Goal: Communication & Community: Answer question/provide support

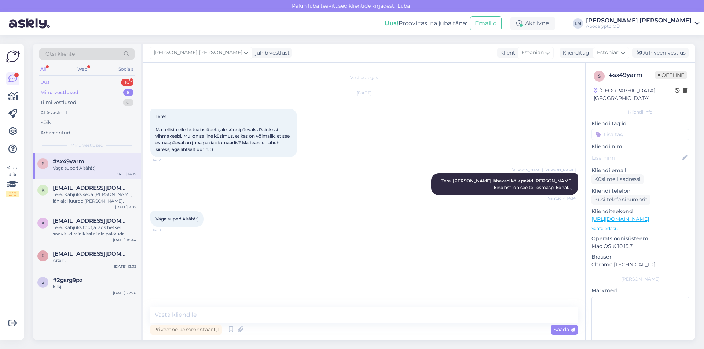
click at [66, 81] on div "Uus 10" at bounding box center [87, 82] width 96 height 10
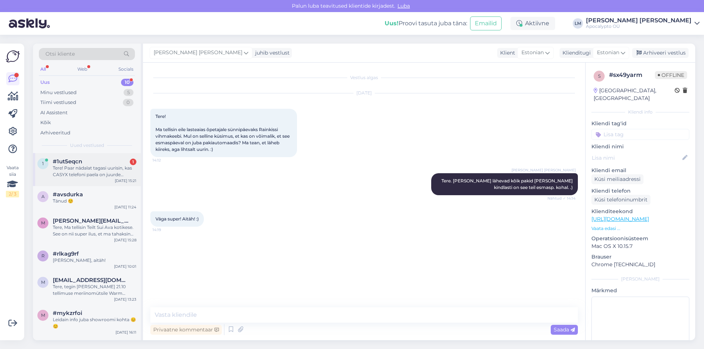
click at [85, 168] on div "Tere! Paar nädalat tagasi uurisin, kas CASYX telefoni paela on juurde tulemas. …" at bounding box center [95, 171] width 84 height 13
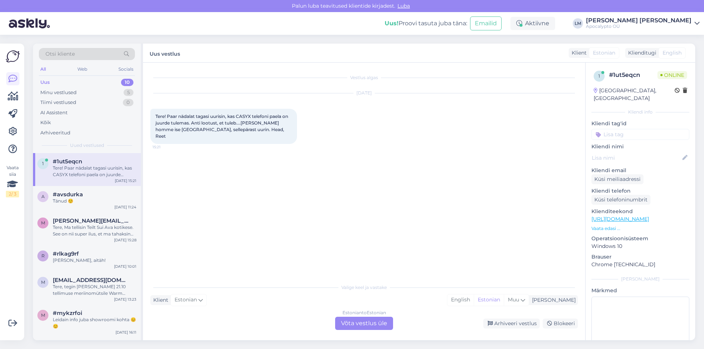
click at [358, 324] on div "Estonian to Estonian Võta vestlus üle" at bounding box center [364, 323] width 58 height 13
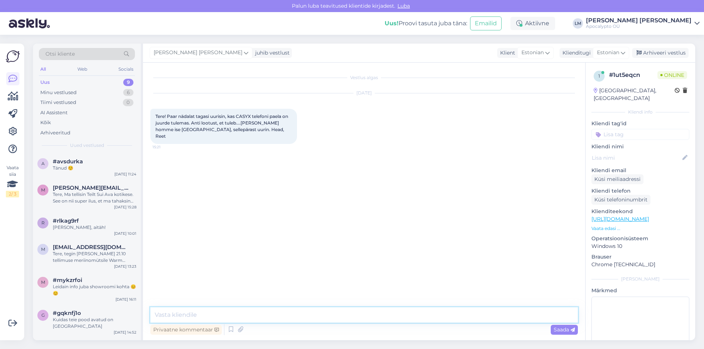
click at [196, 315] on textarea at bounding box center [364, 315] width 428 height 15
paste textarea "Les Soeurs"
paste textarea "[URL][DOMAIN_NAME]"
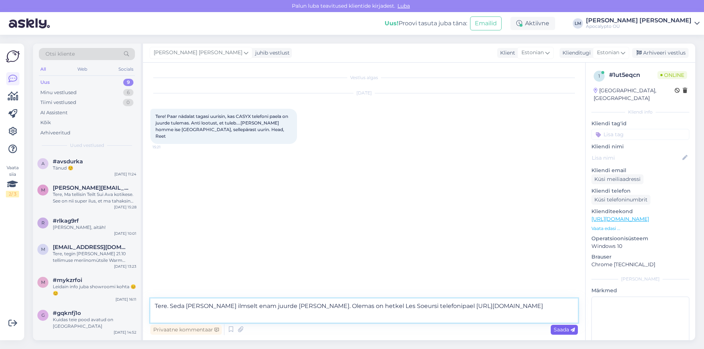
type textarea "Tere. Seda [PERSON_NAME] ilmselt enam juurde [PERSON_NAME]. Olemas on hetkel Le…"
click at [557, 330] on span "Saada" at bounding box center [564, 330] width 21 height 7
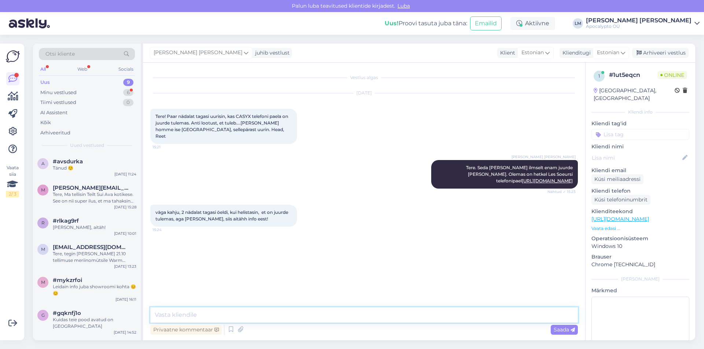
click at [171, 317] on textarea at bounding box center [364, 315] width 428 height 15
click at [177, 316] on textarea at bounding box center [364, 315] width 428 height 15
type textarea "k"
